Goal: Find contact information: Find contact information

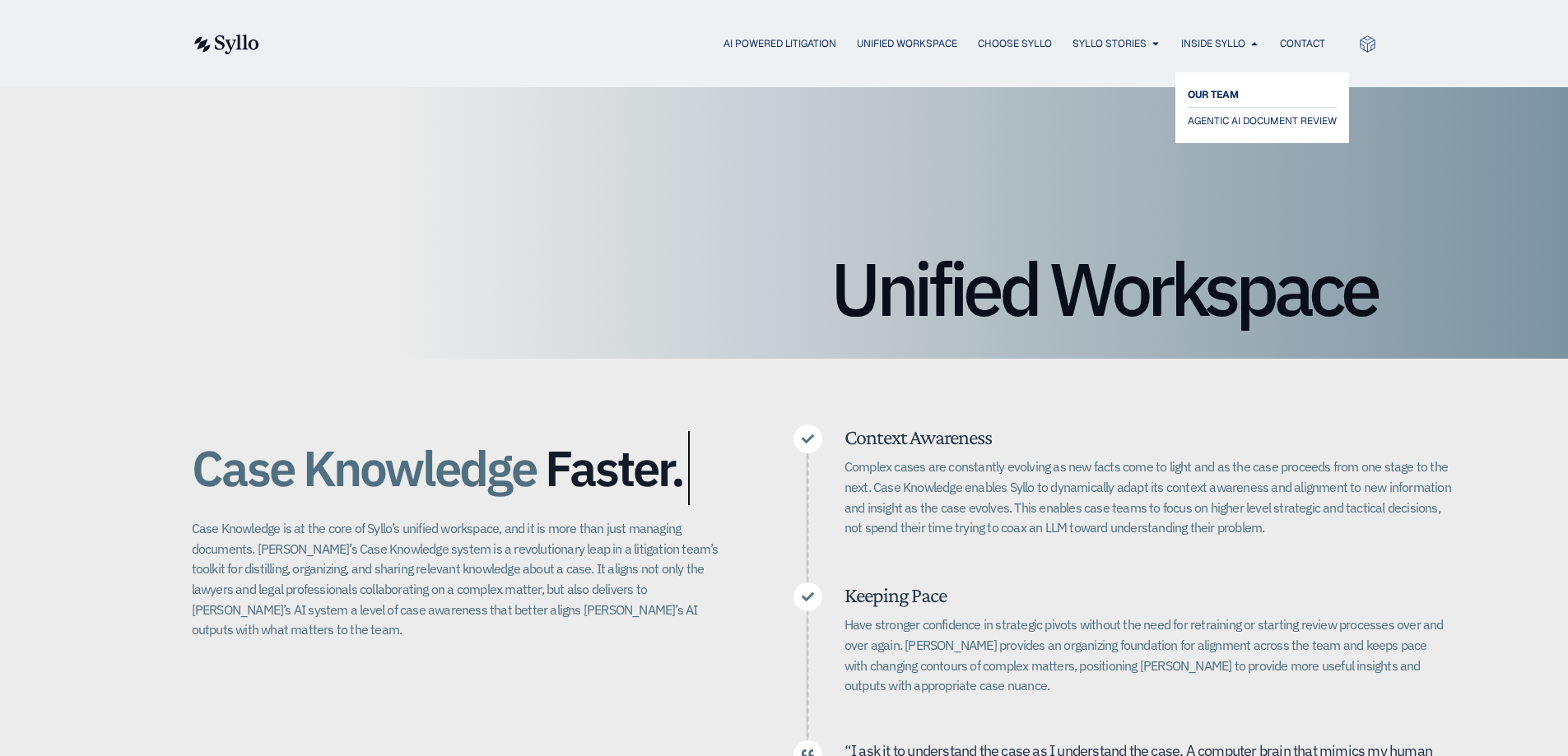
click at [1228, 92] on span "OUR TEAM" at bounding box center [1213, 94] width 51 height 20
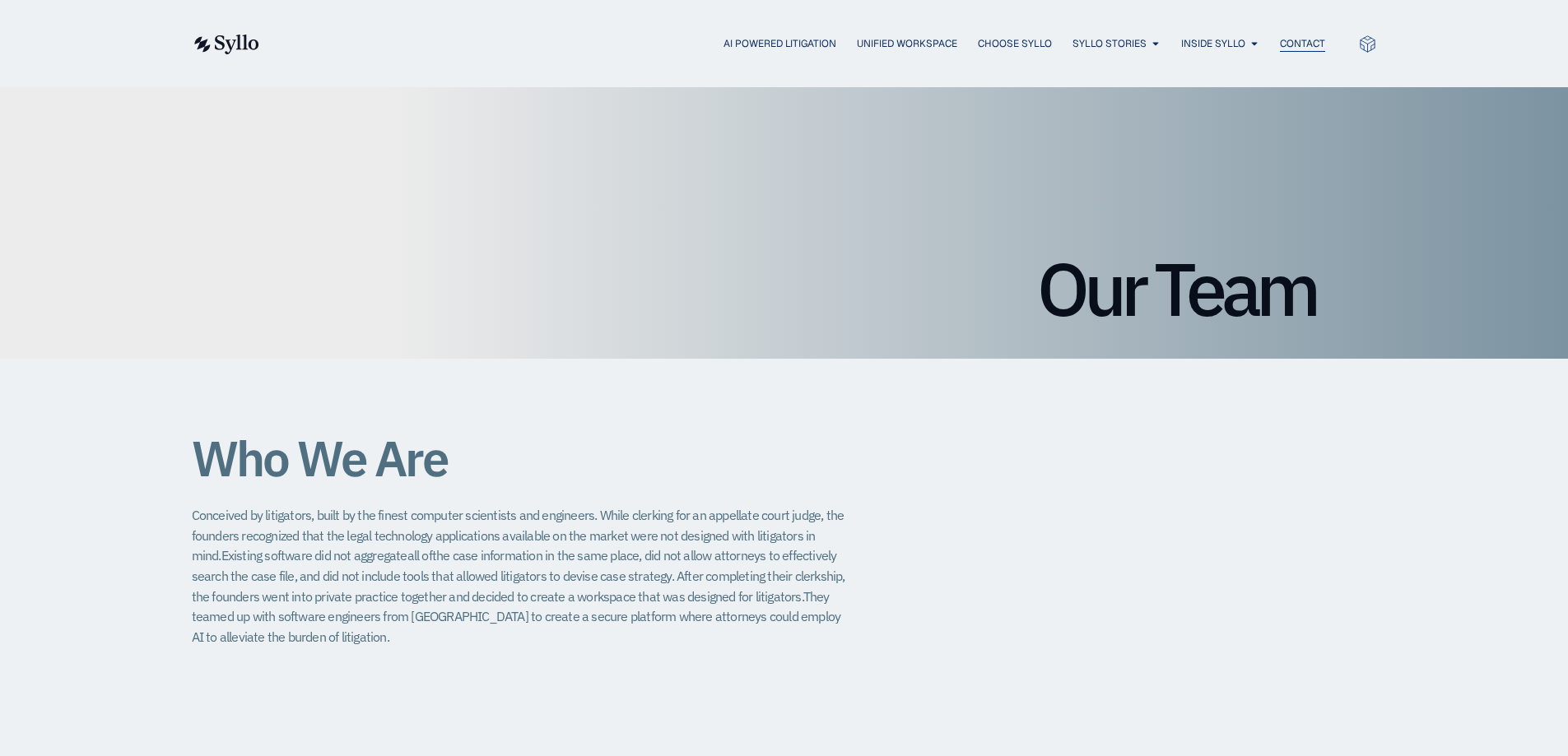
click at [1304, 38] on span "Contact" at bounding box center [1302, 43] width 45 height 14
